Goal: Download file/media

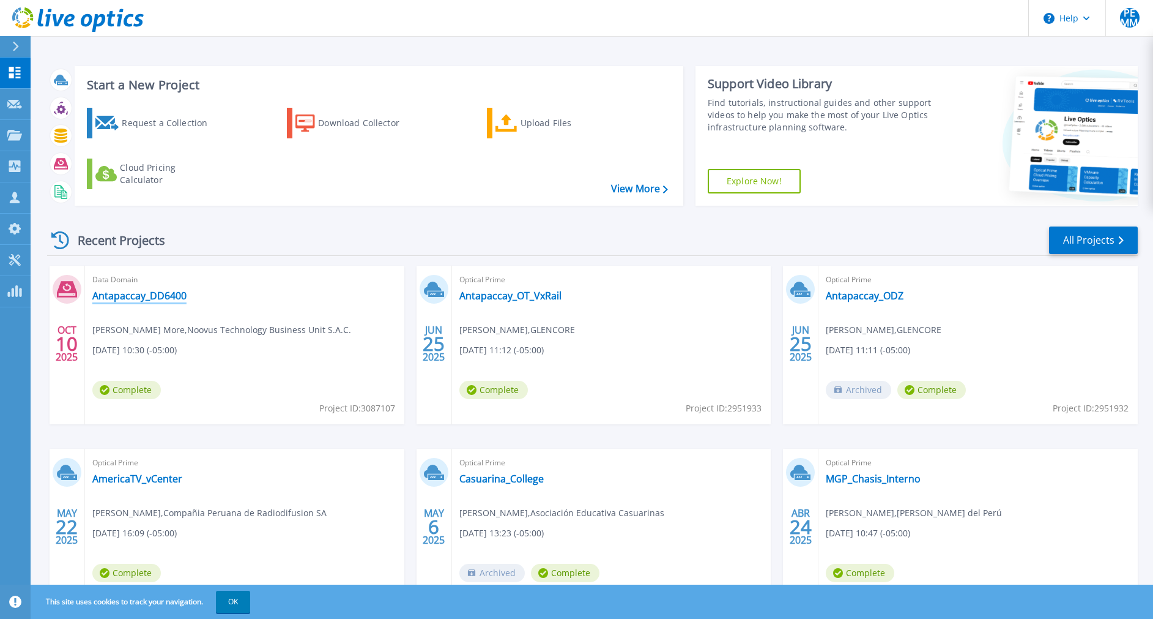
click at [172, 300] on link "Antapaccay_DD6400" at bounding box center [139, 295] width 94 height 12
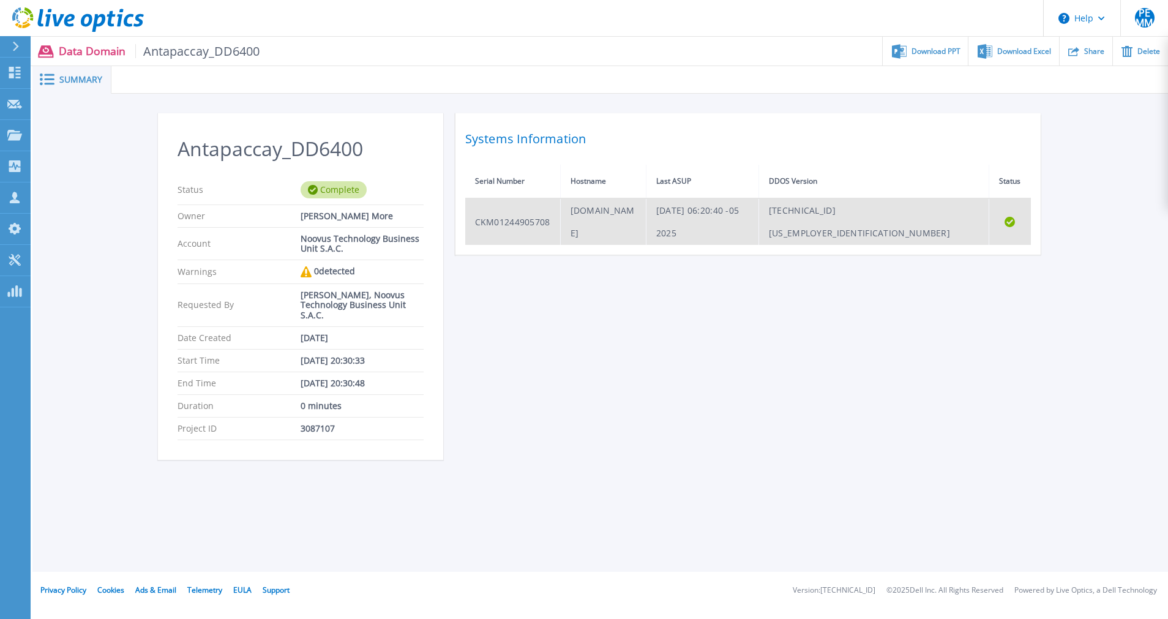
click at [520, 213] on td "CKM01244905708" at bounding box center [512, 221] width 95 height 47
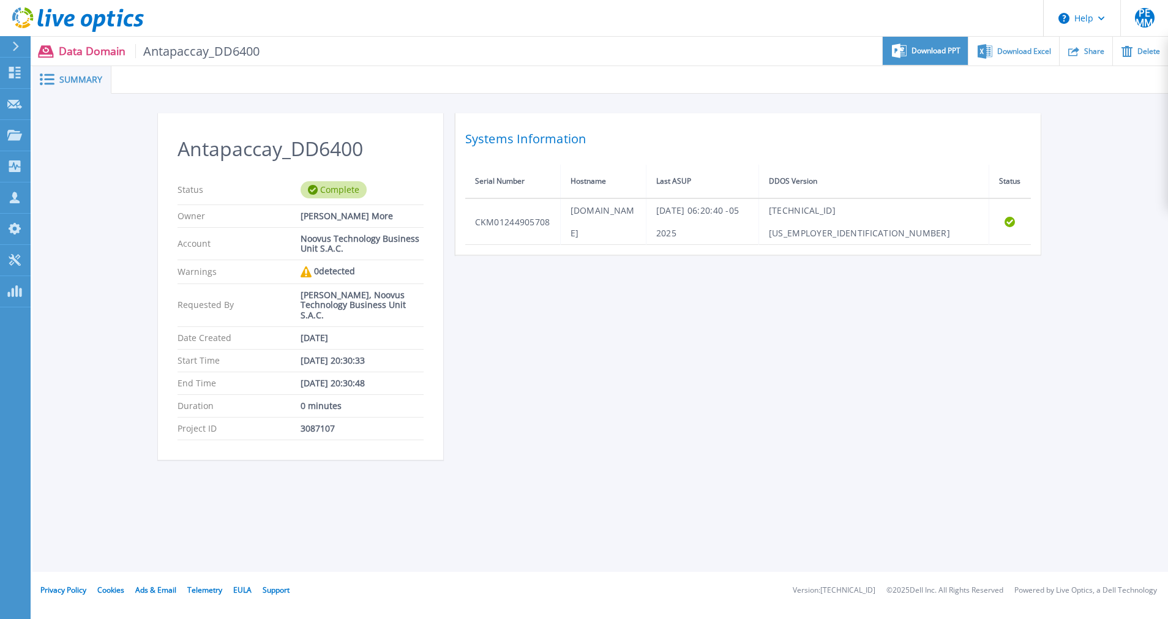
click at [923, 59] on div "Download PPT" at bounding box center [924, 51] width 85 height 29
click at [1105, 204] on div "Antapaccay_DD6400 Status Complete Owner Paul Erich Maza More Account Noovus Tec…" at bounding box center [599, 293] width 1135 height 399
click at [1022, 51] on span "Download Excel" at bounding box center [1024, 50] width 54 height 7
click at [561, 349] on div "Antapaccay_DD6400 Status Complete Owner Paul Erich Maza More Account Noovus Tec…" at bounding box center [600, 293] width 885 height 361
